Goal: Task Accomplishment & Management: Manage account settings

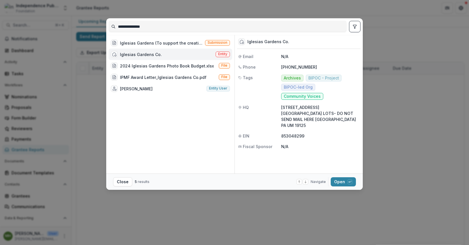
scroll to position [494, 13]
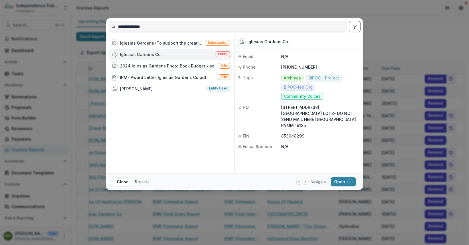
click at [371, 25] on div "**********" at bounding box center [234, 122] width 469 height 245
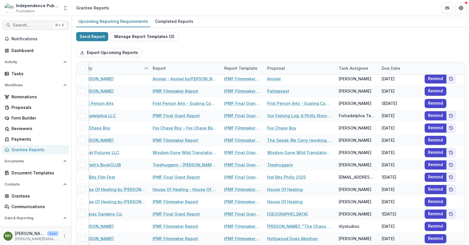
click at [24, 21] on button "Search... ⌘ + K" at bounding box center [35, 25] width 67 height 9
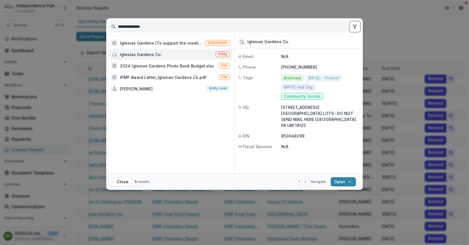
click at [142, 28] on input "**********" at bounding box center [227, 26] width 237 height 9
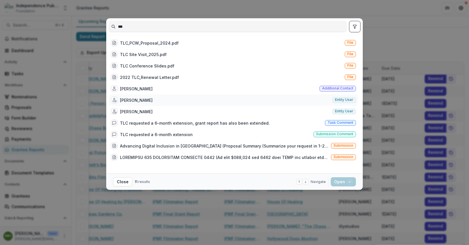
click at [348, 100] on span "Entity user" at bounding box center [344, 100] width 18 height 4
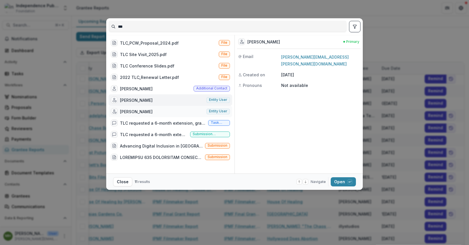
click at [227, 110] on span "Entity user" at bounding box center [217, 112] width 23 height 6
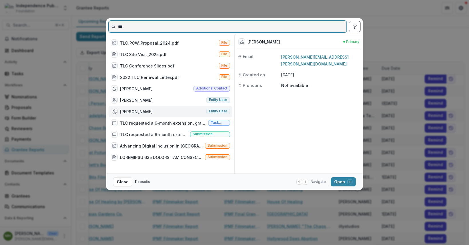
click at [129, 27] on input "***" at bounding box center [227, 26] width 237 height 9
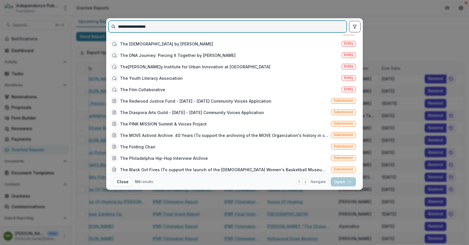
scroll to position [385, 0]
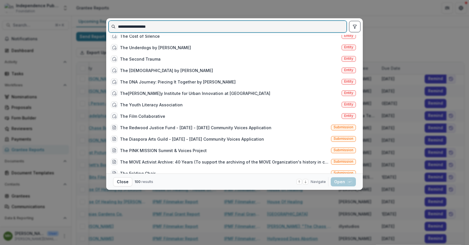
click at [163, 26] on input "**********" at bounding box center [227, 26] width 237 height 9
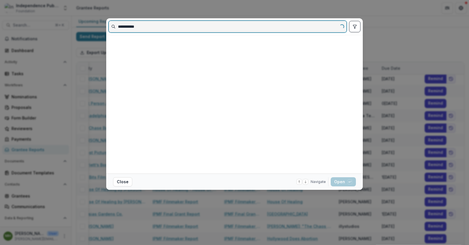
scroll to position [0, 0]
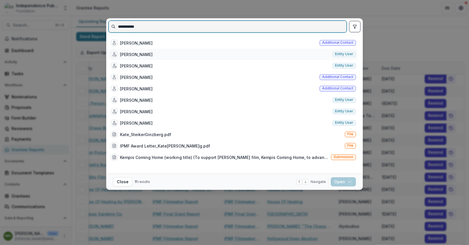
type input "**********"
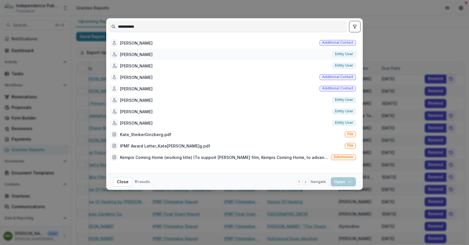
click at [343, 56] on span "Entity user" at bounding box center [344, 54] width 18 height 4
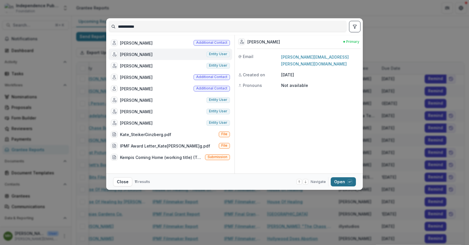
click at [340, 183] on button "Open with enter key" at bounding box center [342, 181] width 25 height 9
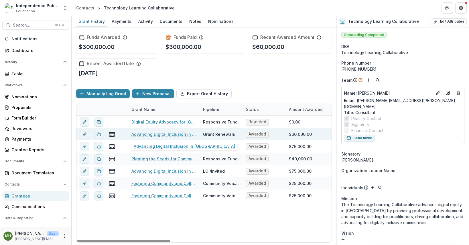
click at [152, 134] on link "Advancing Digital Inclusion in [GEOGRAPHIC_DATA]" at bounding box center [163, 134] width 65 height 6
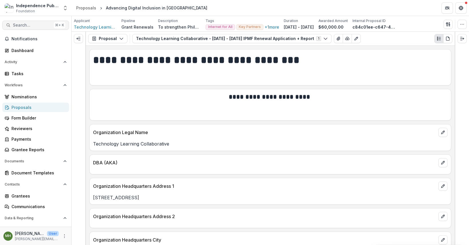
click at [29, 24] on span "Search..." at bounding box center [32, 25] width 39 height 5
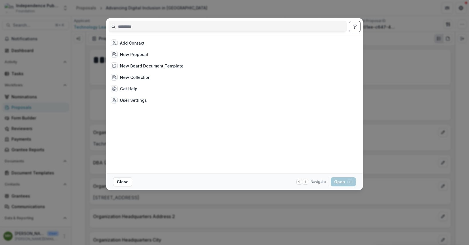
click at [368, 90] on div "Add Contact New Proposal New Board Document Template New Collection Get Help Us…" at bounding box center [234, 122] width 469 height 245
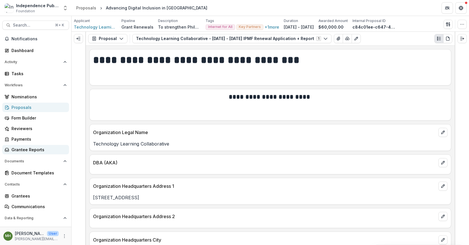
click at [26, 151] on div "Grantee Reports" at bounding box center [37, 150] width 53 height 6
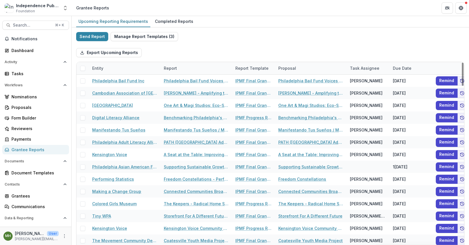
click at [122, 68] on div "Entity" at bounding box center [125, 68] width 72 height 12
click at [115, 94] on span "Sort Ascending" at bounding box center [115, 93] width 30 height 5
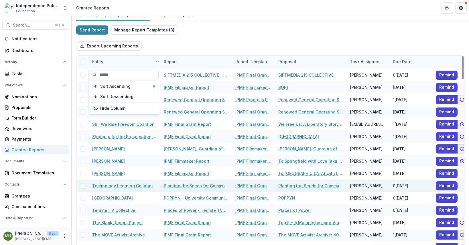
scroll to position [1501, 0]
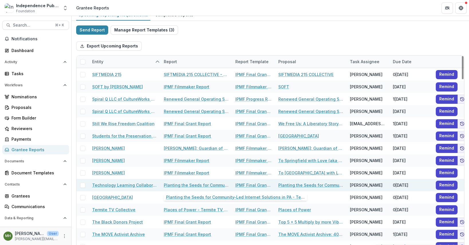
click at [188, 185] on link "Planting the Seeds for Community-Led Internet Solutions in PA - Technology Lear…" at bounding box center [196, 185] width 65 height 6
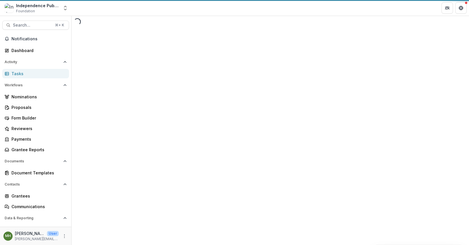
select select "********"
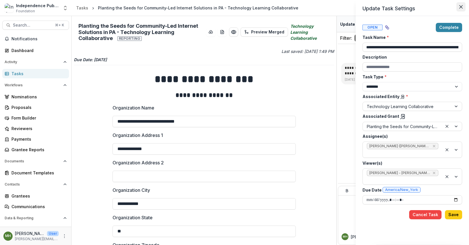
click at [461, 7] on icon "Close" at bounding box center [460, 6] width 3 height 3
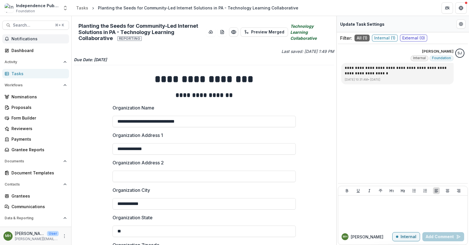
click at [26, 37] on span "Notifications" at bounding box center [38, 39] width 55 height 5
click at [27, 25] on span "Search..." at bounding box center [32, 25] width 39 height 5
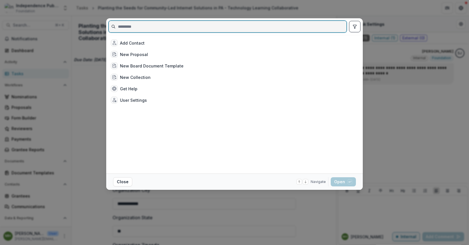
click at [184, 23] on input at bounding box center [227, 26] width 237 height 9
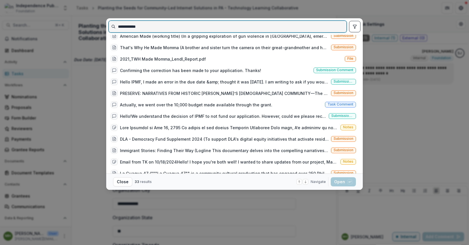
scroll to position [243, 0]
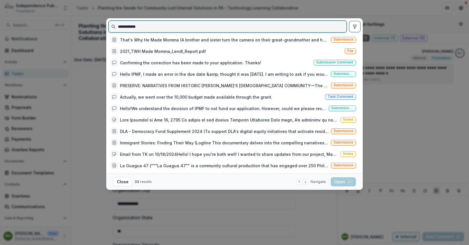
drag, startPoint x: 176, startPoint y: 31, endPoint x: 86, endPoint y: 27, distance: 90.2
click at [86, 27] on div "**********" at bounding box center [234, 122] width 469 height 245
type input "*"
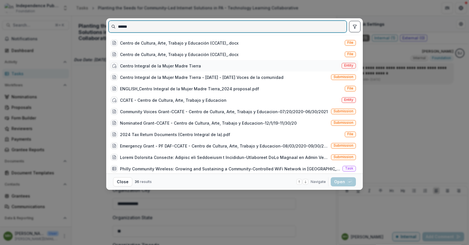
type input "******"
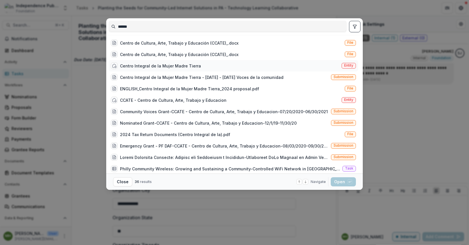
click at [344, 65] on span "Entity" at bounding box center [348, 66] width 9 height 4
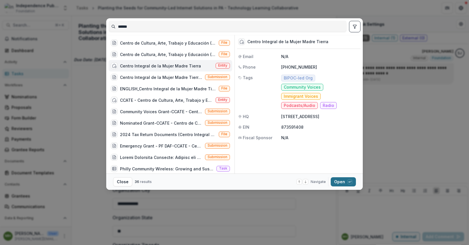
click at [337, 182] on button "Open with enter key" at bounding box center [342, 181] width 25 height 9
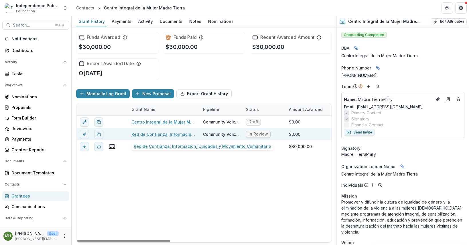
click at [151, 135] on link "Red de Confianza: Información, Cuidados y Movimiento Comunitario" at bounding box center [163, 134] width 65 height 6
click at [254, 135] on span "In Review" at bounding box center [257, 134] width 19 height 5
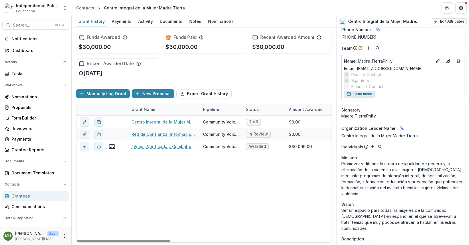
scroll to position [46, 0]
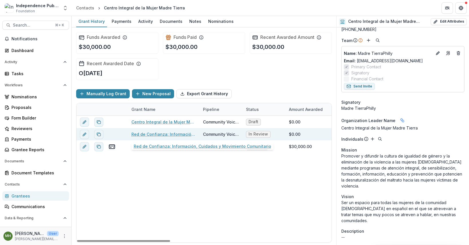
click at [145, 134] on link "Red de Confianza: Información, Cuidados y Movimiento Comunitario" at bounding box center [163, 134] width 65 height 6
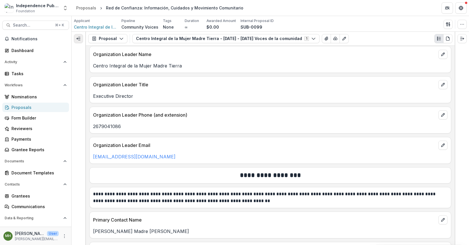
click at [79, 42] on button "Expand left" at bounding box center [78, 38] width 9 height 9
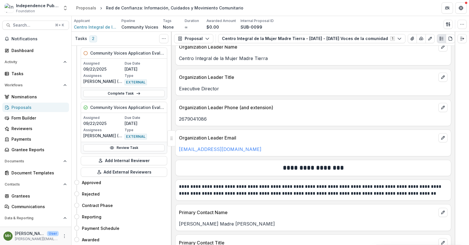
scroll to position [88, 0]
click at [106, 122] on div "Assigned [DATE] Due Date [DATE] Assignees [PERSON_NAME] ([PERSON_NAME][EMAIL_AD…" at bounding box center [123, 127] width 81 height 24
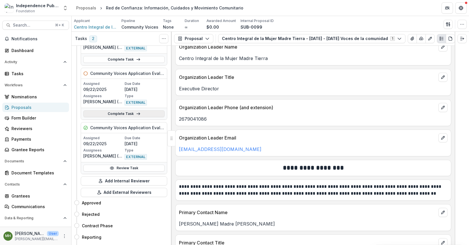
scroll to position [62, 0]
click at [128, 168] on link "Review Task" at bounding box center [123, 168] width 81 height 7
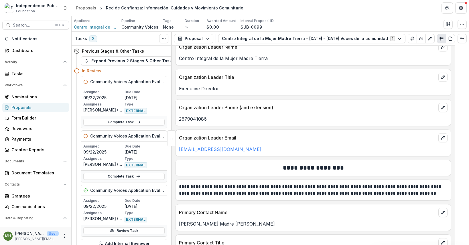
click at [117, 148] on p "Assigned" at bounding box center [103, 146] width 40 height 5
